Goal: Use online tool/utility: Utilize a website feature to perform a specific function

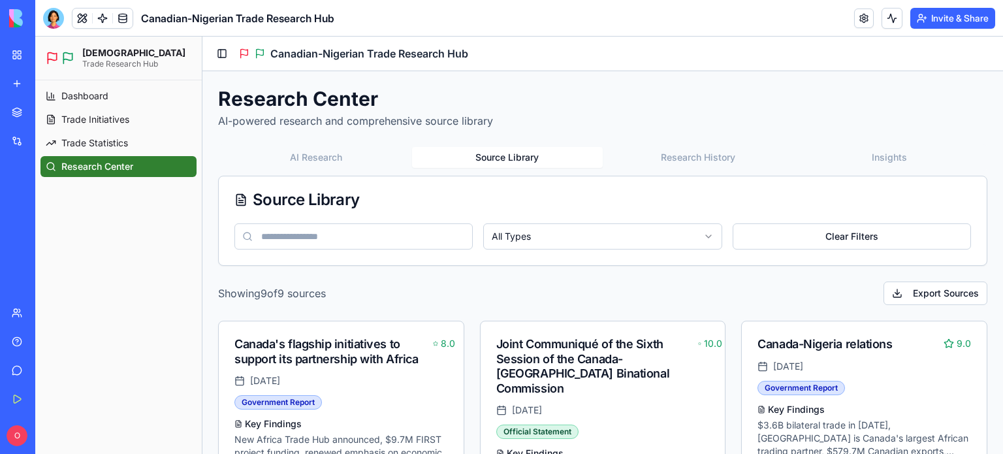
click at [514, 157] on button "Source Library" at bounding box center [507, 157] width 191 height 21
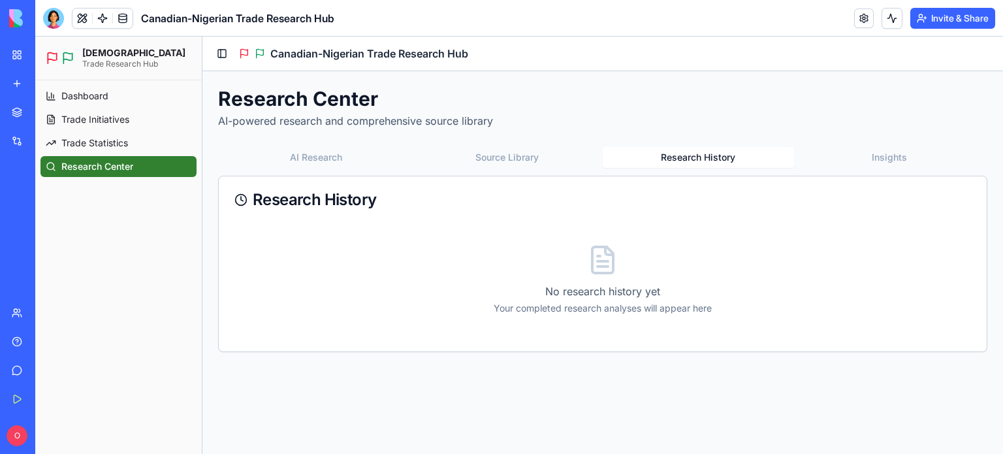
click at [682, 157] on button "Research History" at bounding box center [697, 157] width 191 height 21
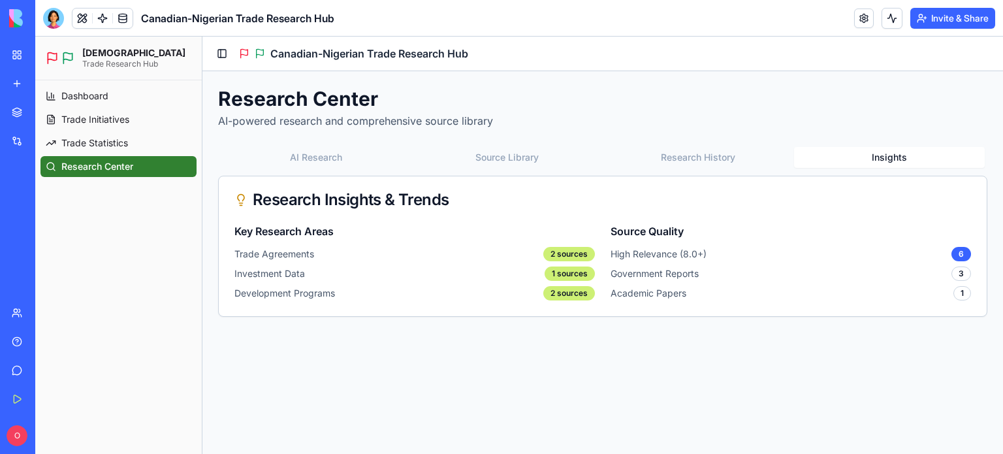
click at [881, 151] on button "Insights" at bounding box center [889, 157] width 191 height 21
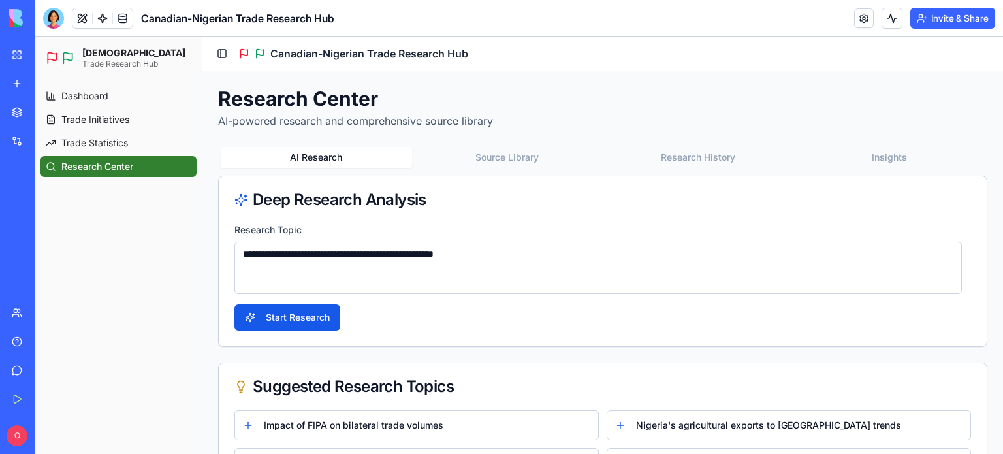
click at [312, 155] on button "AI Research" at bounding box center [316, 157] width 191 height 21
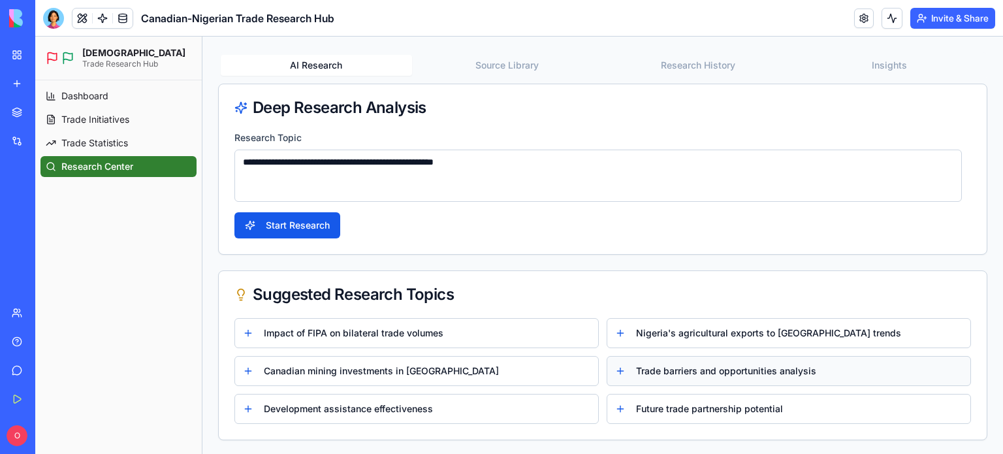
click at [654, 367] on span "Trade barriers and opportunities analysis" at bounding box center [726, 370] width 180 height 13
type textarea "**********"
click at [614, 365] on button "Trade barriers and opportunities analysis" at bounding box center [788, 371] width 364 height 30
click at [286, 220] on button "Start Research" at bounding box center [287, 225] width 106 height 26
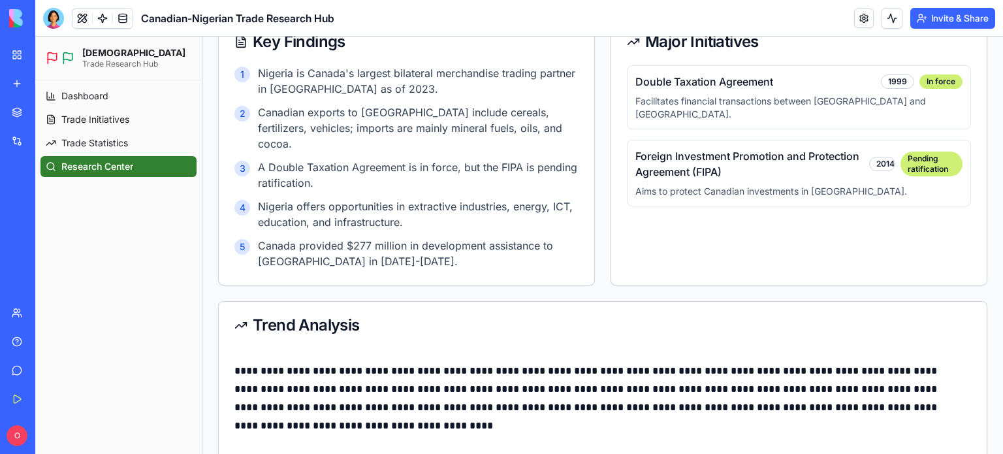
scroll to position [446, 0]
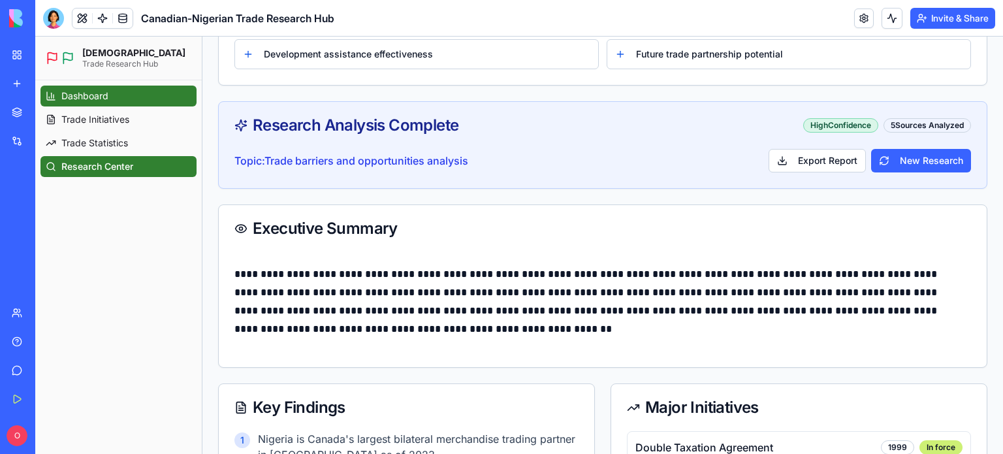
click at [91, 97] on span "Dashboard" at bounding box center [84, 95] width 47 height 13
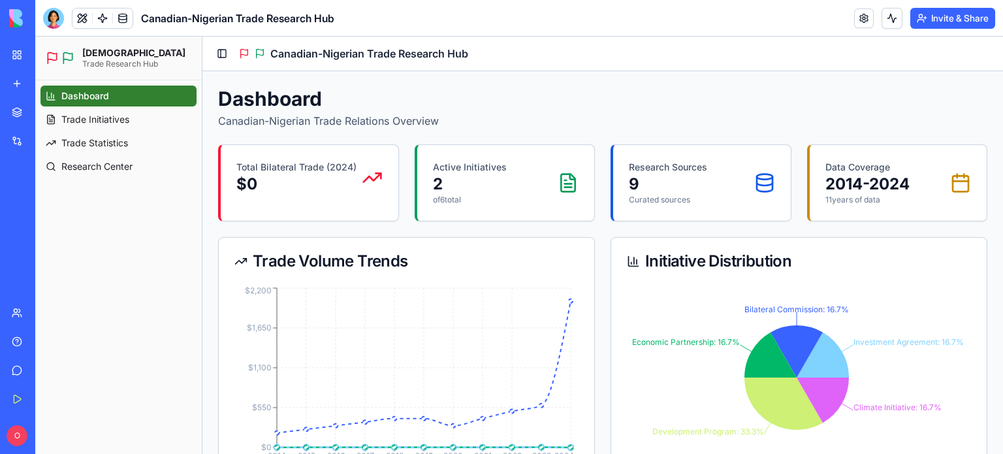
scroll to position [352, 0]
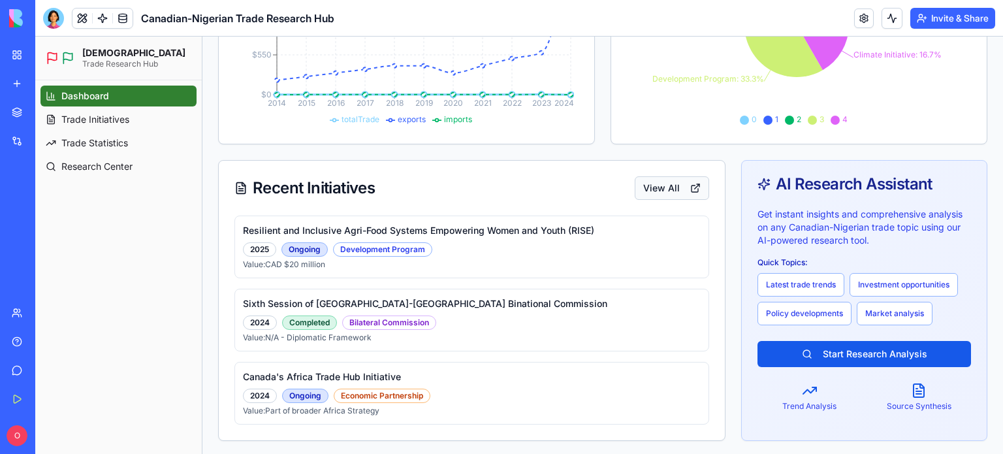
click at [655, 187] on button "View All" at bounding box center [671, 187] width 74 height 23
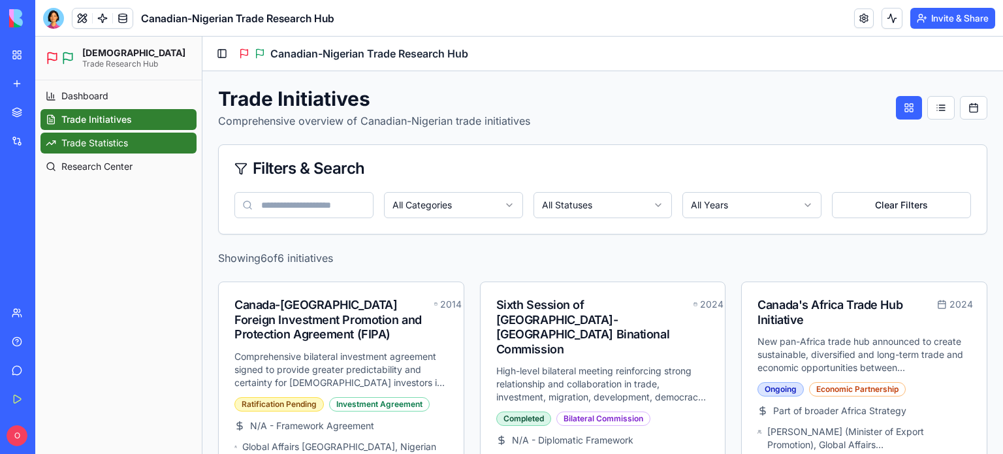
click at [162, 140] on link "Trade Statistics" at bounding box center [118, 143] width 156 height 21
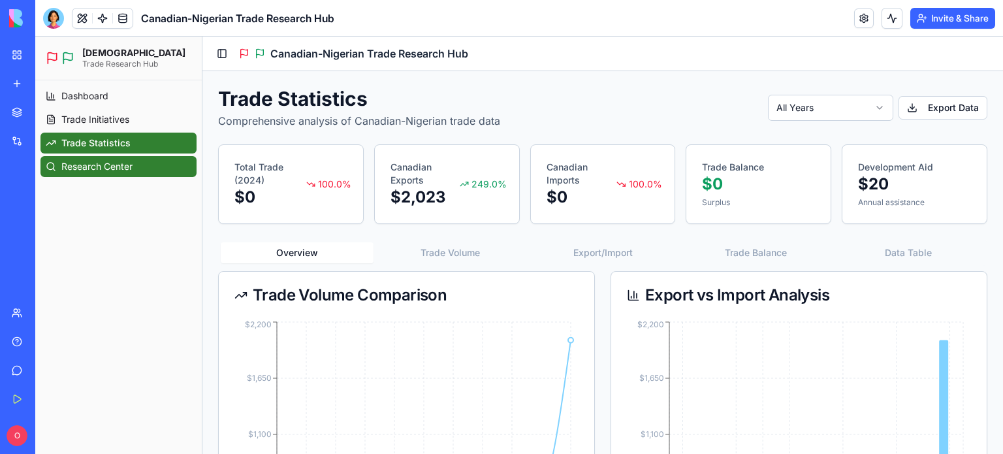
click at [112, 167] on span "Research Center" at bounding box center [96, 166] width 71 height 13
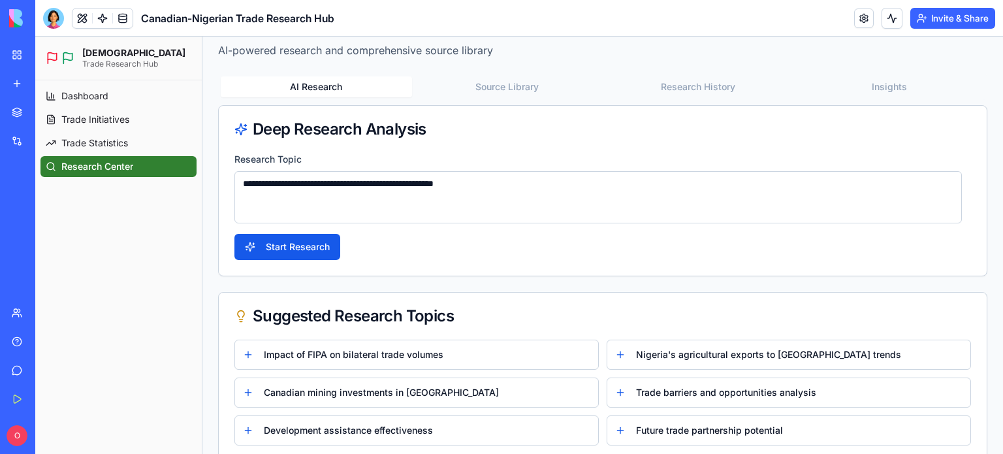
scroll to position [92, 0]
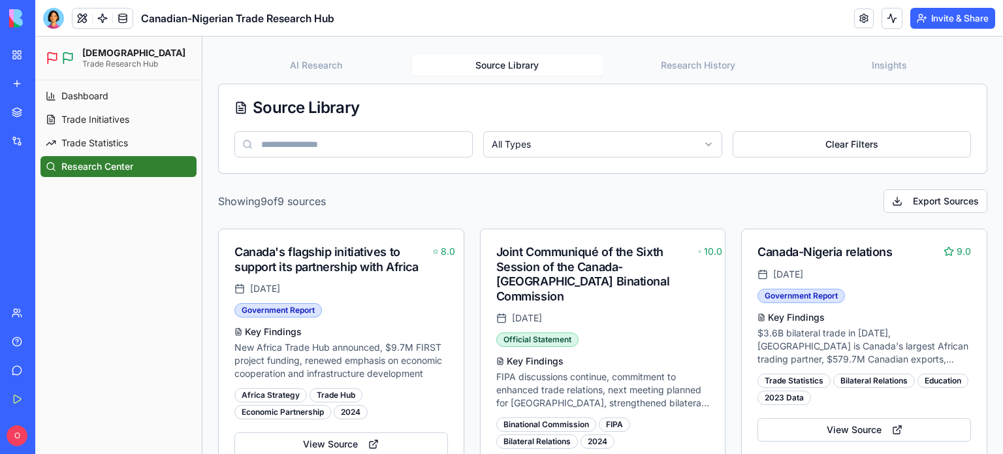
click at [507, 64] on button "Source Library" at bounding box center [507, 65] width 191 height 21
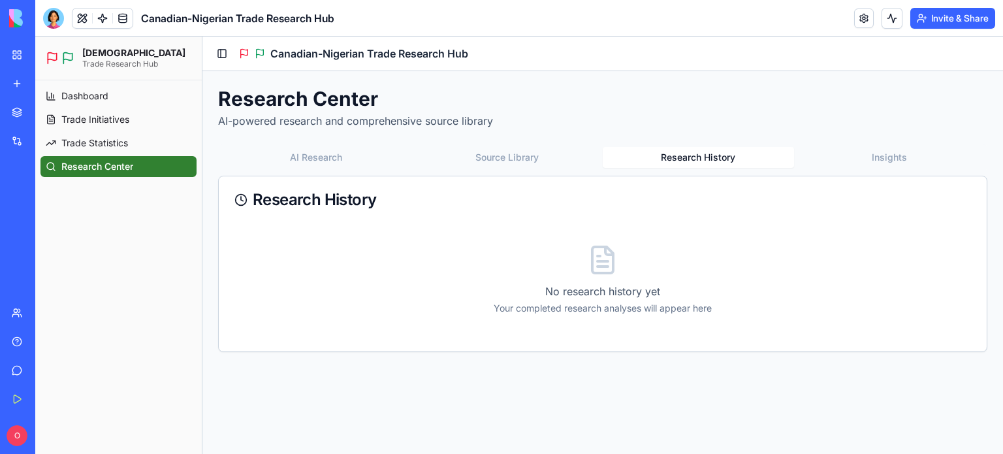
scroll to position [0, 0]
click at [698, 65] on main "Toggle Sidebar Canadian-Nigerian Trade Research Hub Research Center AI-powered …" at bounding box center [602, 245] width 800 height 417
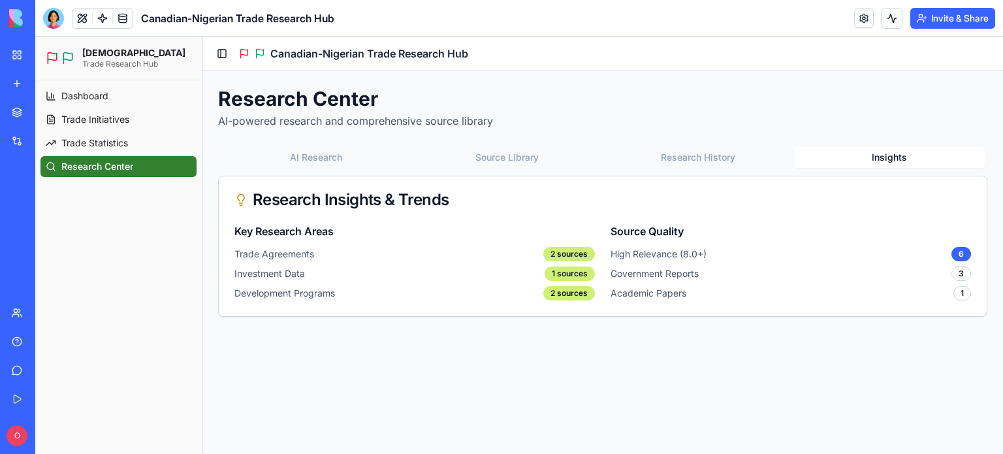
click at [886, 164] on button "Insights" at bounding box center [889, 157] width 191 height 21
click at [48, 200] on div "Blog Post Agent" at bounding box center [30, 203] width 37 height 13
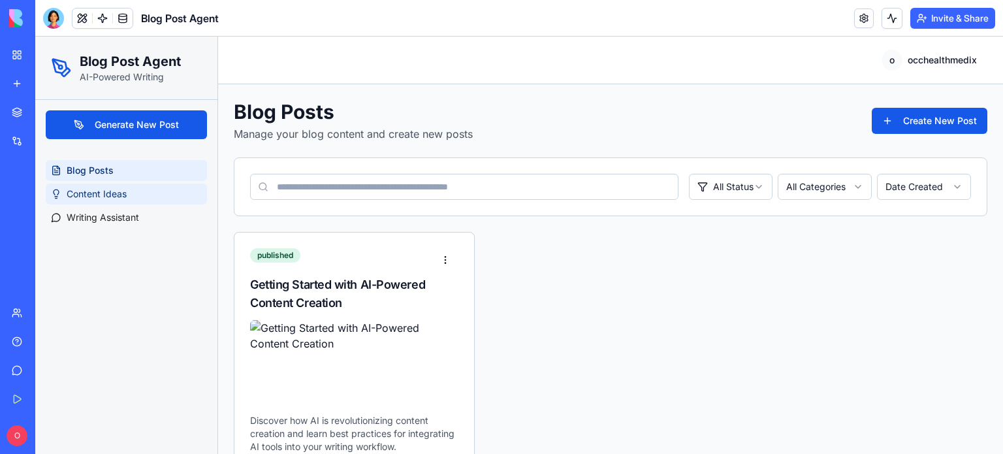
click at [99, 190] on span "Content Ideas" at bounding box center [97, 193] width 60 height 13
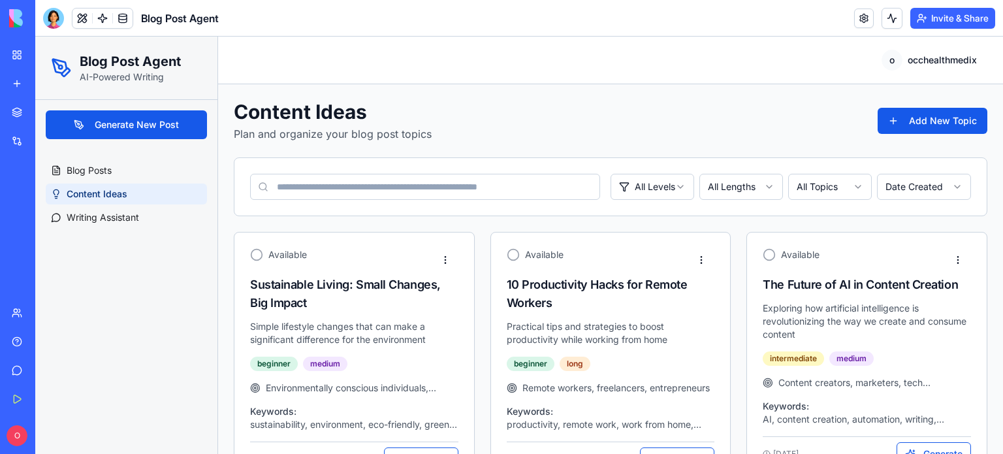
click at [14, 52] on link "My Workspace" at bounding box center [30, 55] width 52 height 26
